Goal: Transaction & Acquisition: Purchase product/service

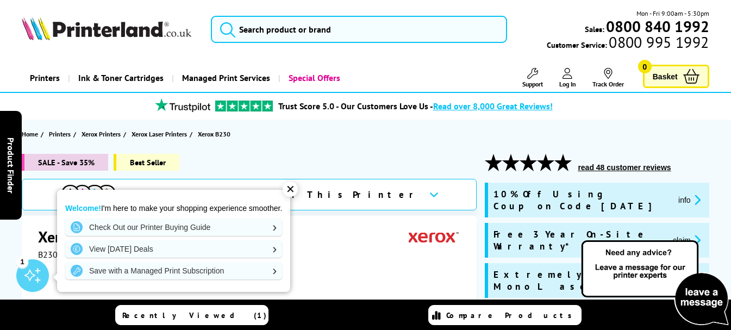
click at [293, 188] on div "✕" at bounding box center [290, 188] width 15 height 15
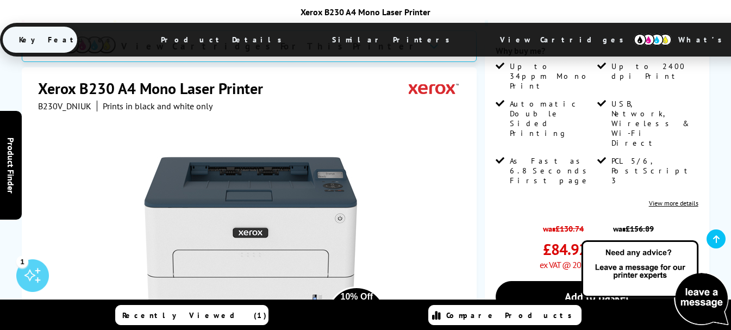
scroll to position [380, 0]
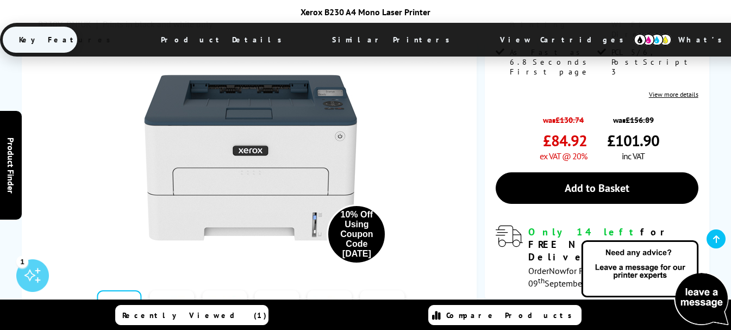
click at [280, 290] on link at bounding box center [277, 313] width 45 height 46
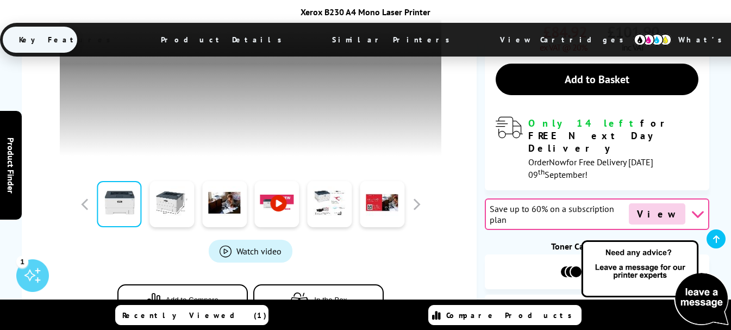
scroll to position [435, 0]
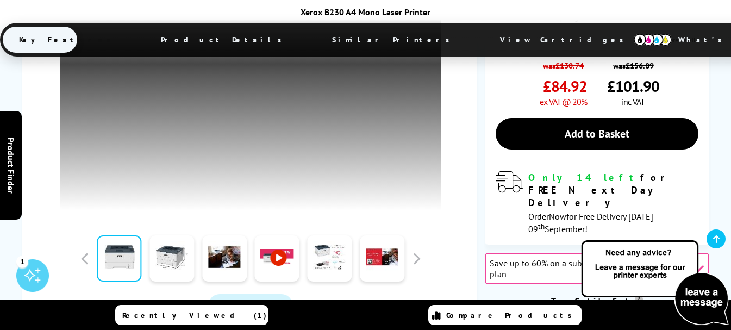
click at [468, 203] on div "Xerox B230 A4 Mono Laser Printer B230V_DNIUK Prints in black and white only 10%…" at bounding box center [249, 164] width 455 height 470
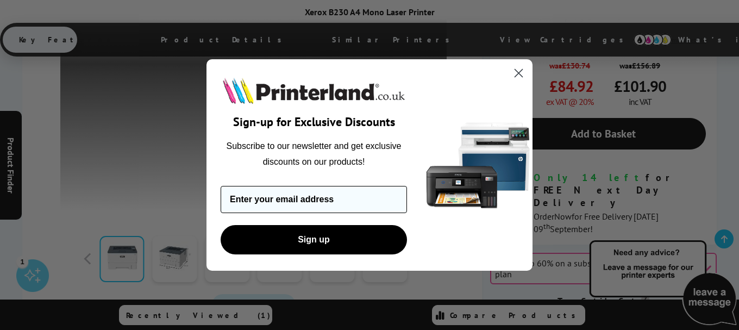
click at [288, 196] on input "Enter your email address" at bounding box center [314, 199] width 186 height 27
type input "navarro@live.co.uk"
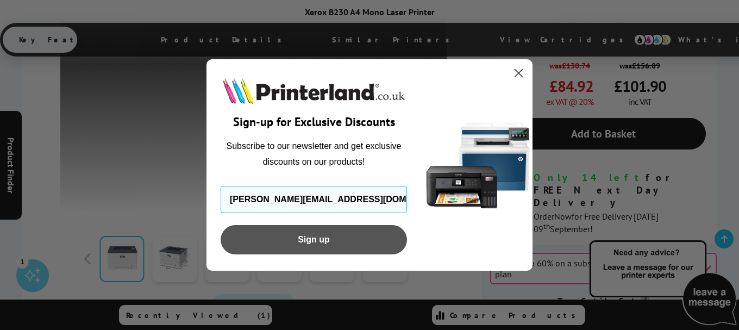
click at [327, 246] on button "Sign up" at bounding box center [314, 239] width 186 height 29
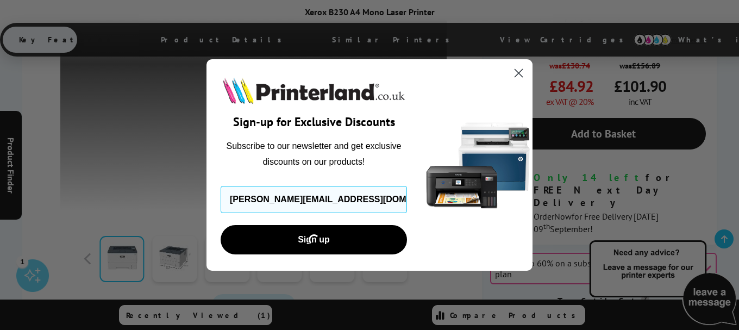
click at [519, 65] on circle "Close dialog" at bounding box center [519, 73] width 18 height 18
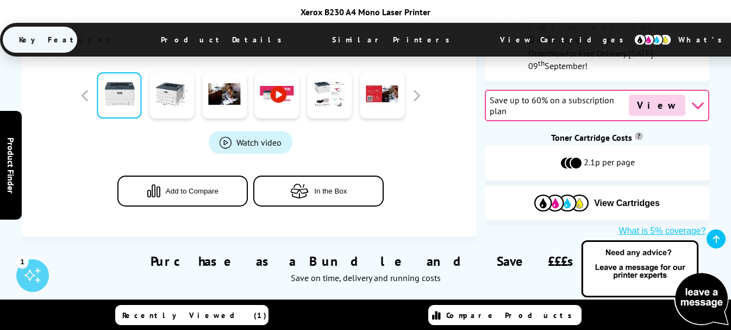
scroll to position [652, 0]
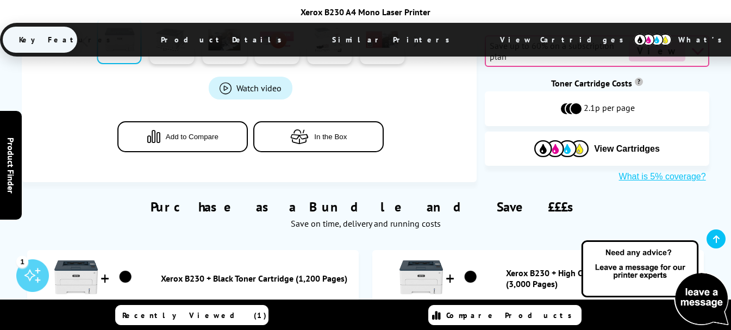
click at [169, 273] on link "Xerox B230 + Black Toner Cartridge (1,200 Pages)" at bounding box center [257, 278] width 192 height 11
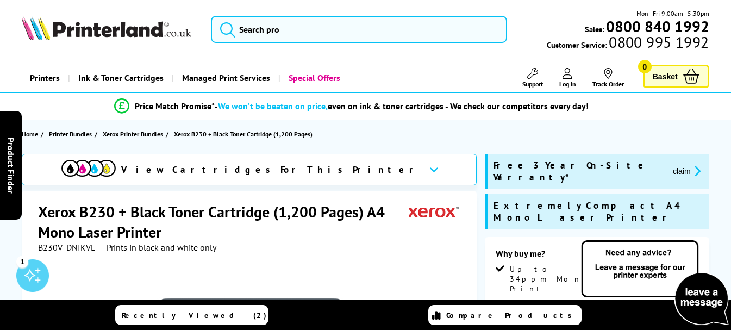
scroll to position [54, 0]
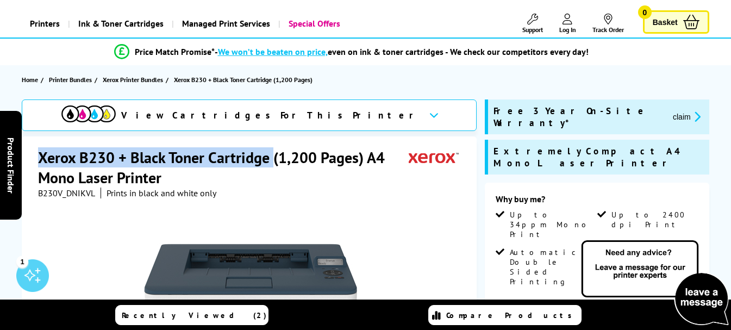
drag, startPoint x: 39, startPoint y: 153, endPoint x: 273, endPoint y: 153, distance: 233.6
click at [273, 153] on h1 "Xerox B230 + Black Toner Cartridge (1,200 Pages) A4 Mono Laser Printer" at bounding box center [223, 167] width 371 height 40
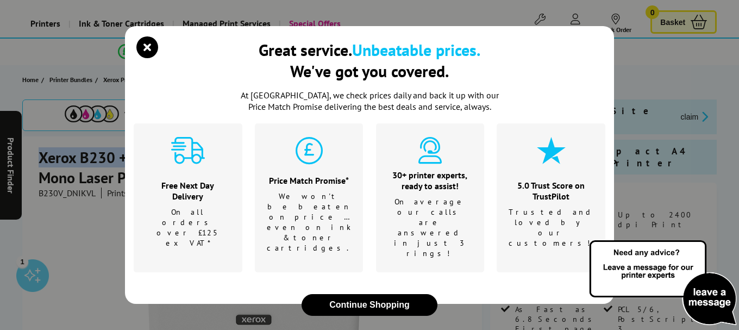
click at [148, 63] on div "Great service. Unbeatable prices. We've got you covered." at bounding box center [370, 64] width 472 height 51
click at [149, 47] on icon "close modal" at bounding box center [147, 47] width 22 height 22
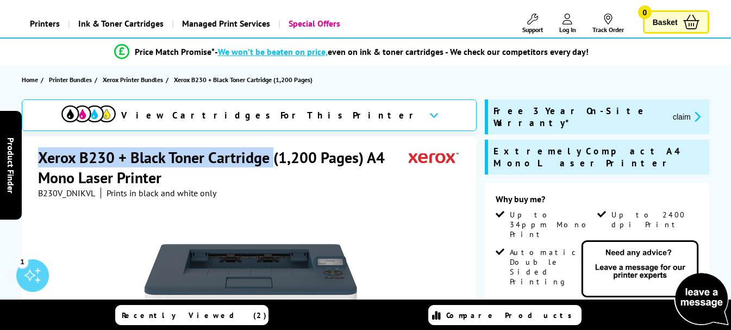
copy h1 "Xerox B230 + Black Toner Cartridge"
